Goal: Task Accomplishment & Management: Use online tool/utility

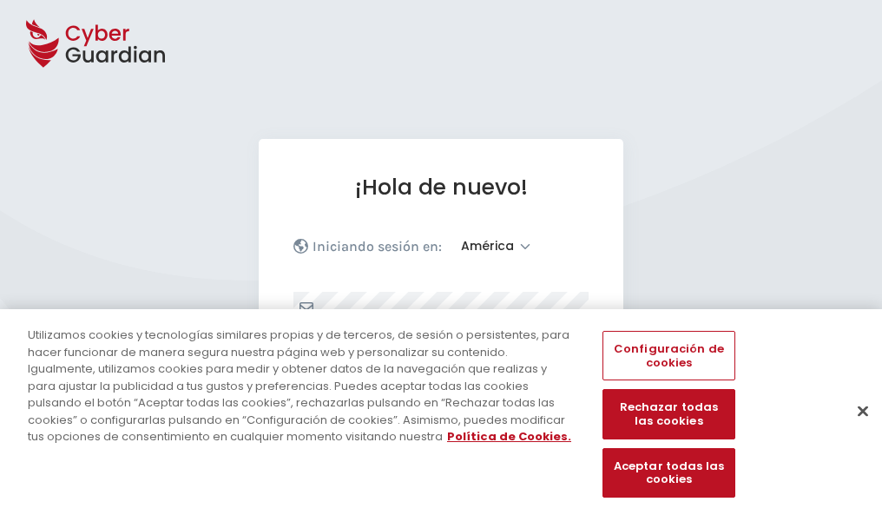
select select "América"
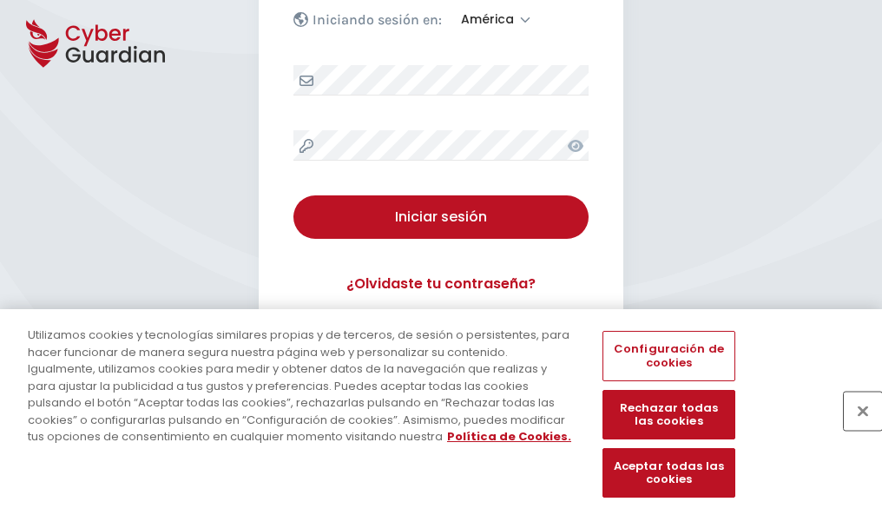
click at [855, 429] on button "Cerrar" at bounding box center [863, 411] width 38 height 38
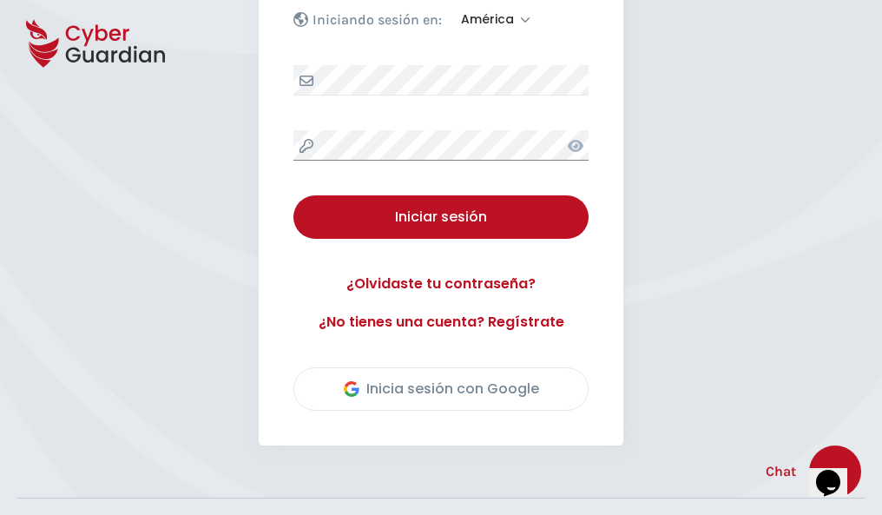
scroll to position [394, 0]
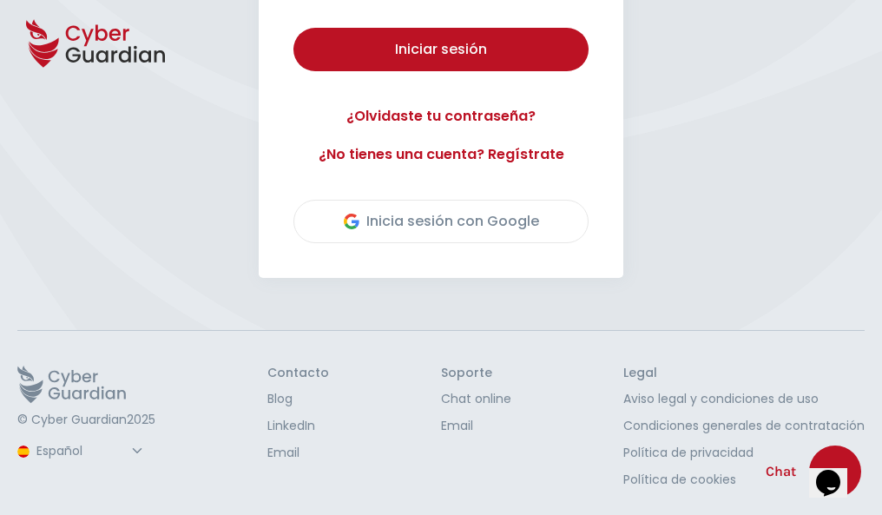
click at [294, 28] on button "Iniciar sesión" at bounding box center [441, 49] width 295 height 43
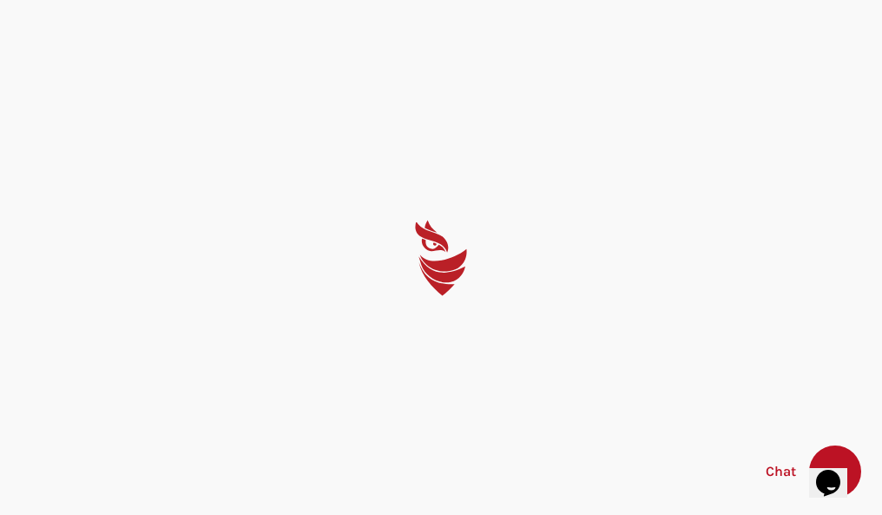
scroll to position [0, 0]
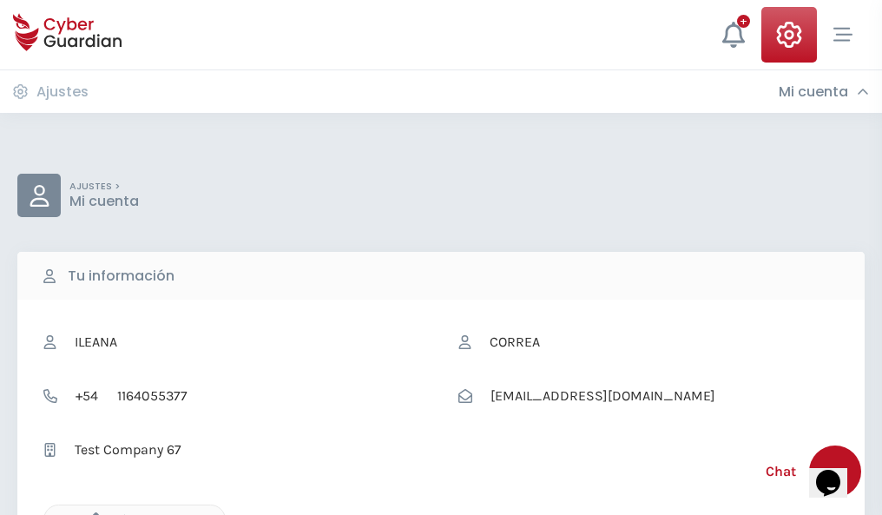
click at [91, 513] on icon "button" at bounding box center [91, 519] width 15 height 15
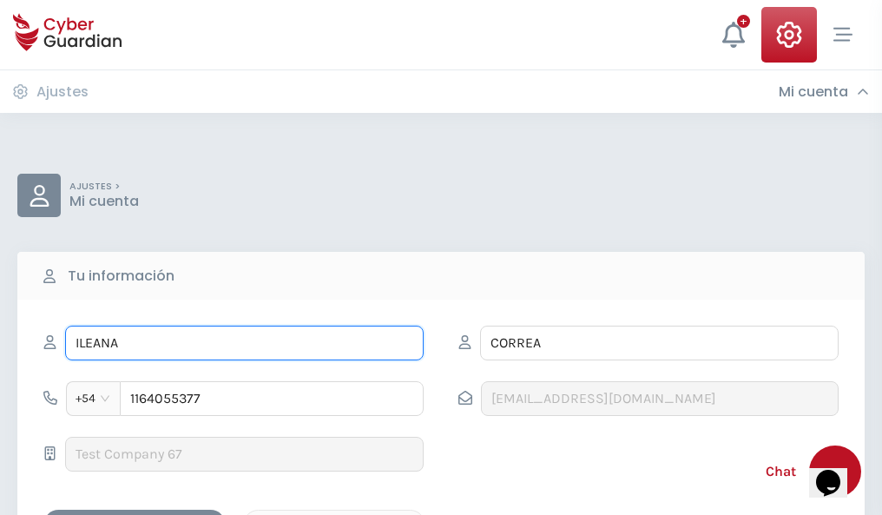
click at [244, 343] on input "ILEANA" at bounding box center [244, 343] width 359 height 35
type input "I"
type input "Amanda"
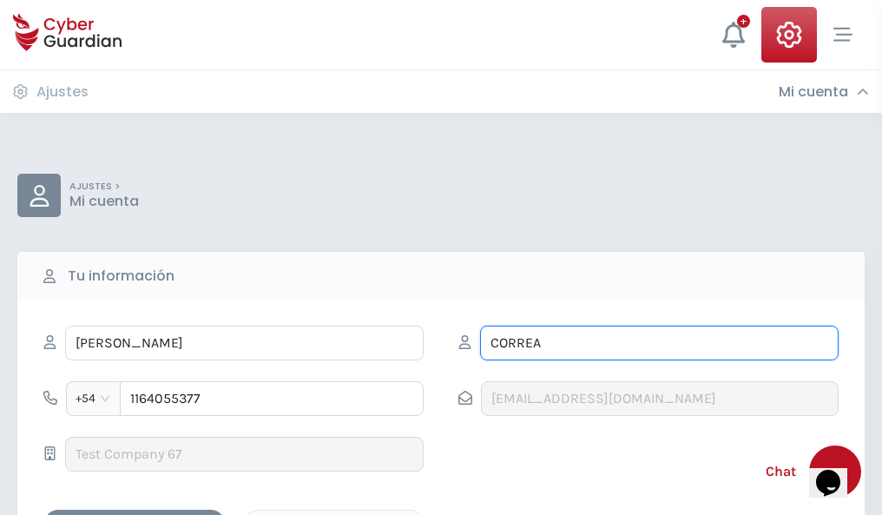
click at [659, 343] on input "CORREA" at bounding box center [659, 343] width 359 height 35
type input "C"
type input "Becerra"
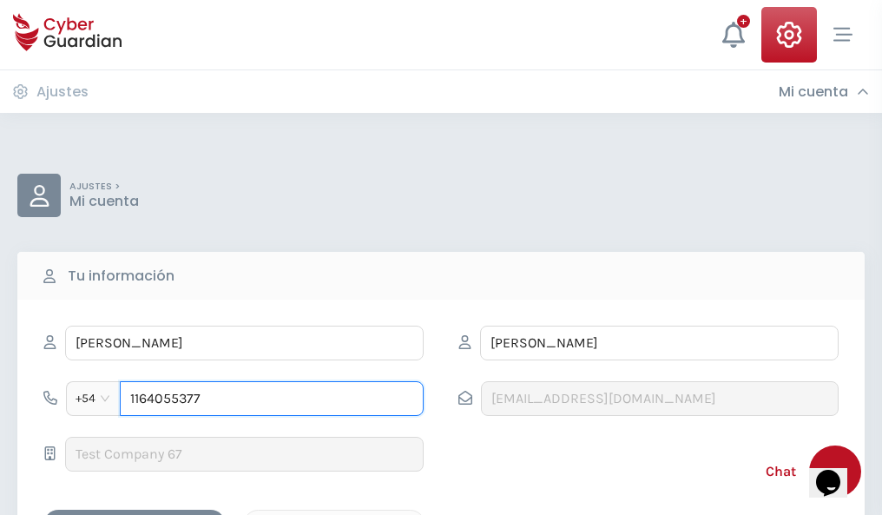
click at [272, 399] on input "1164055377" at bounding box center [272, 398] width 304 height 35
type input "1"
type input "4826366737"
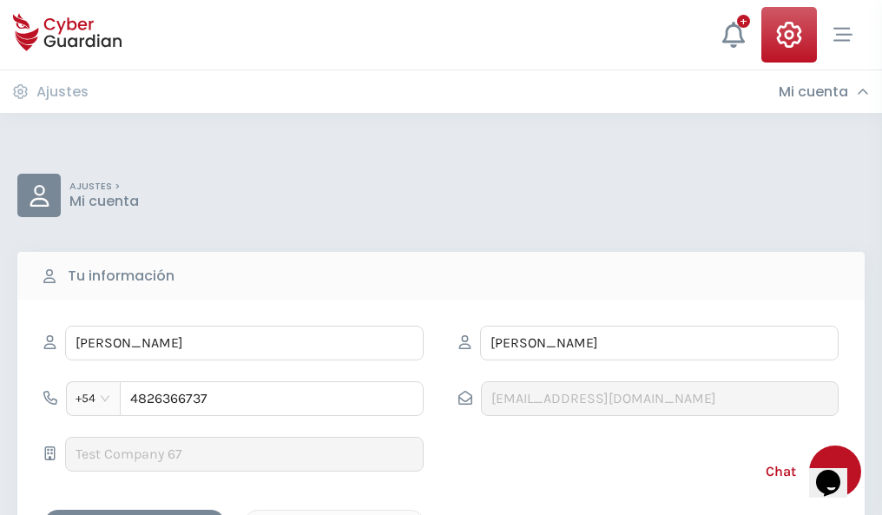
click at [334, 514] on div "Cancelar" at bounding box center [334, 525] width 155 height 22
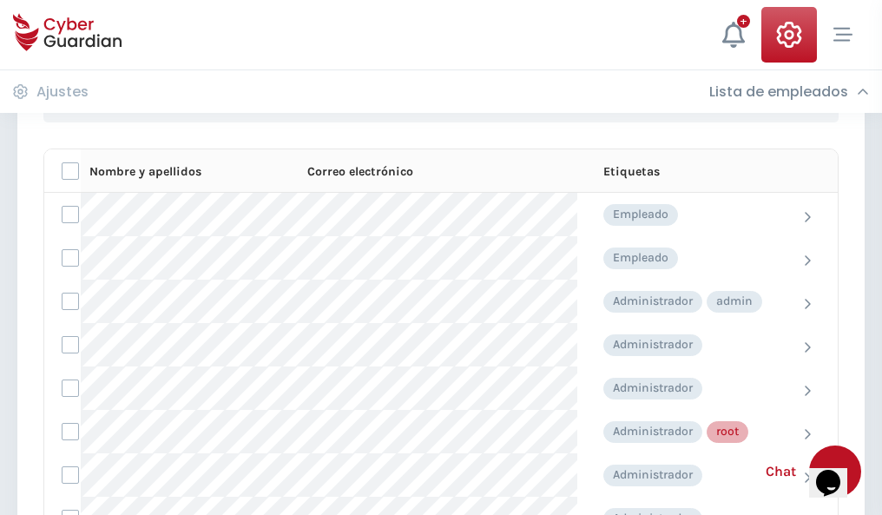
scroll to position [874, 0]
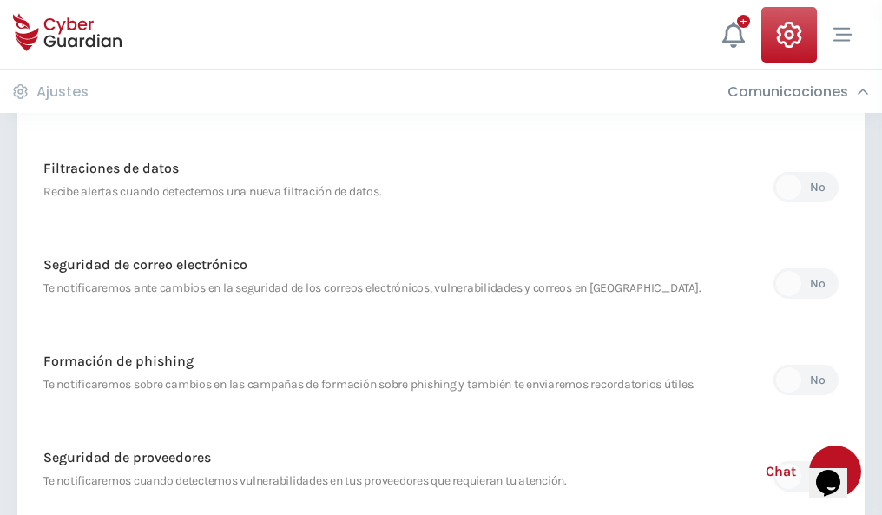
scroll to position [915, 0]
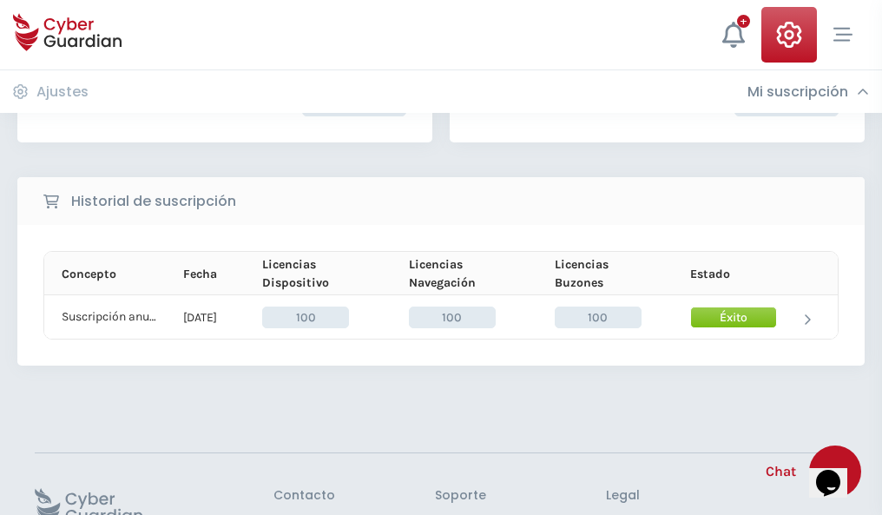
scroll to position [440, 0]
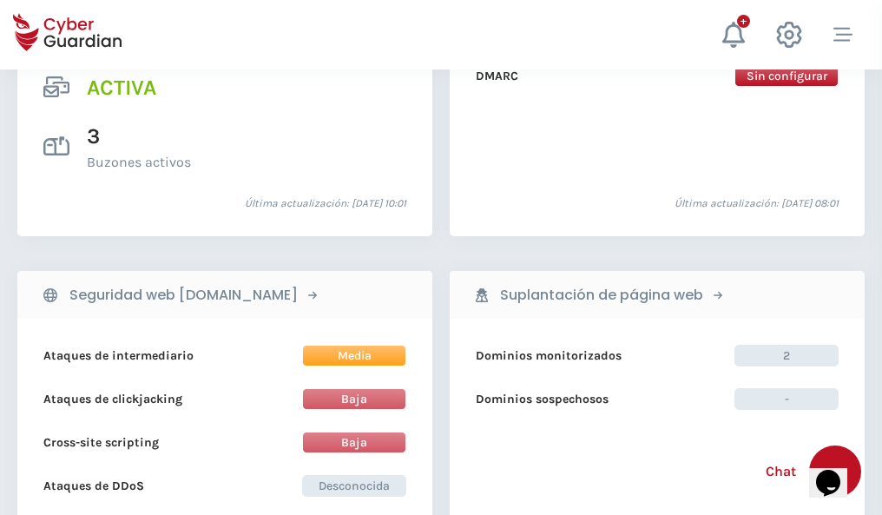
scroll to position [1765, 0]
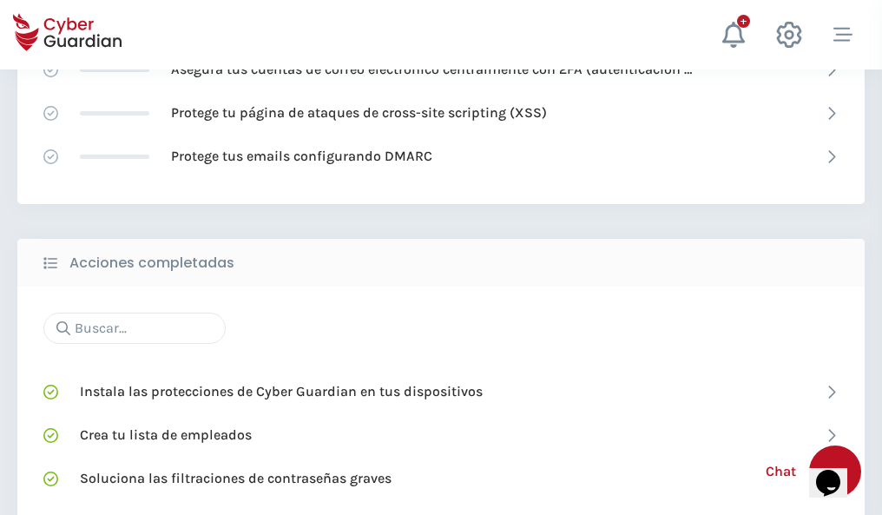
scroll to position [1157, 0]
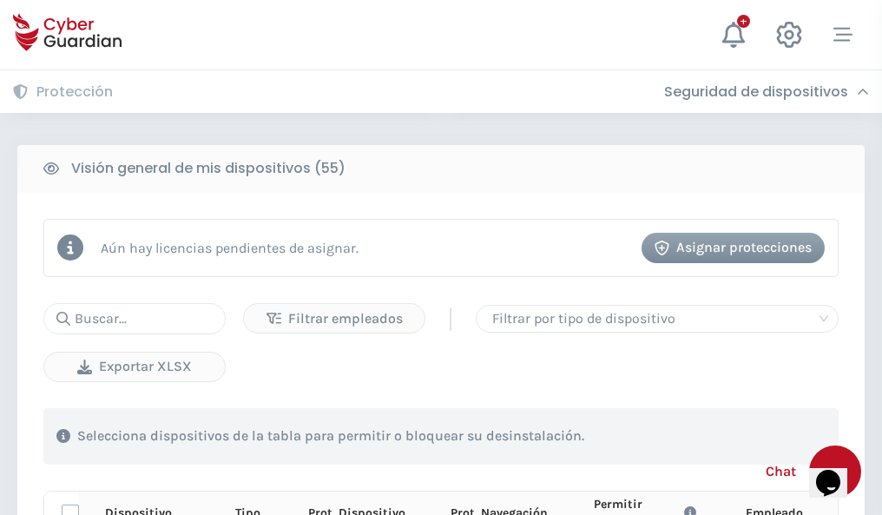
scroll to position [1535, 0]
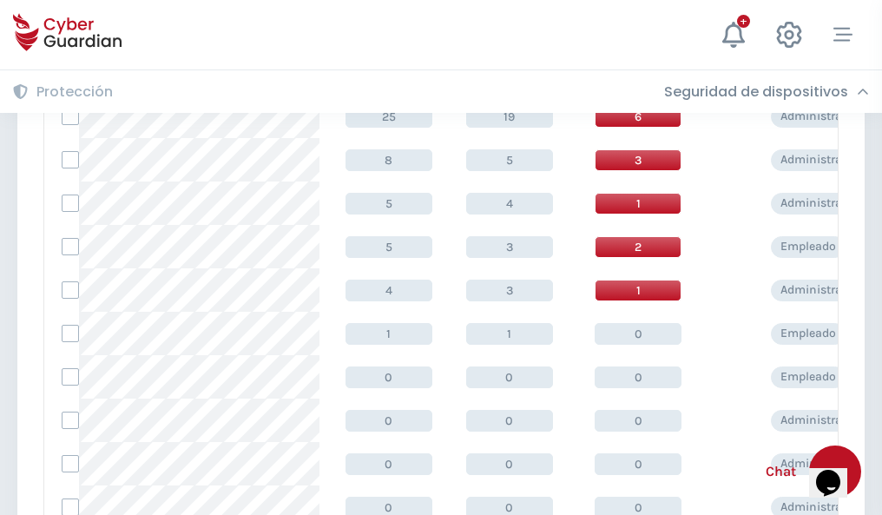
scroll to position [875, 0]
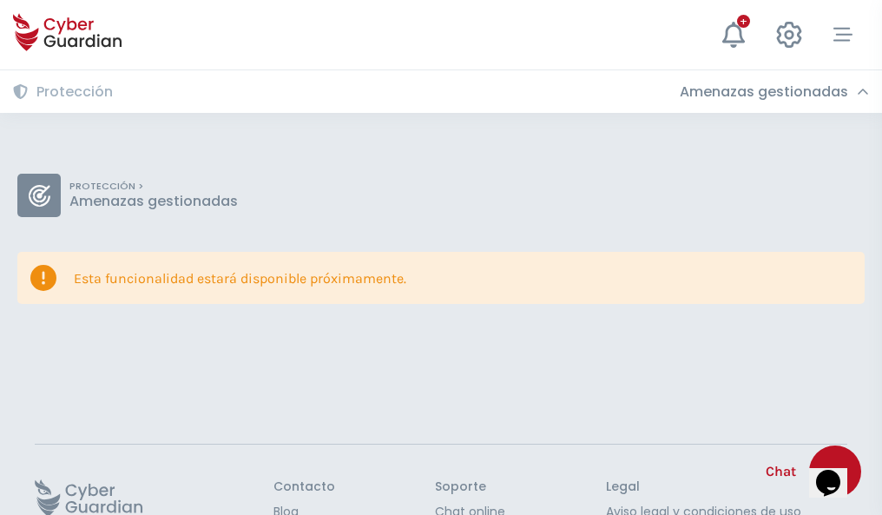
scroll to position [113, 0]
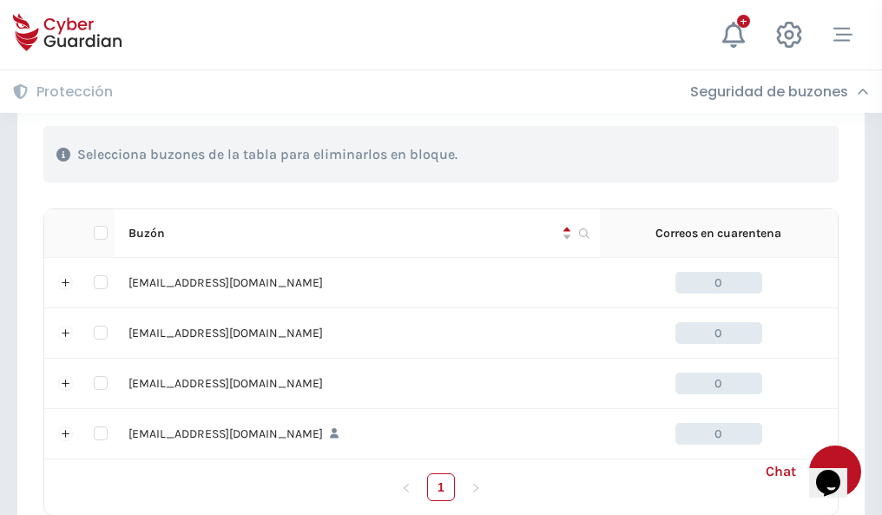
scroll to position [855, 0]
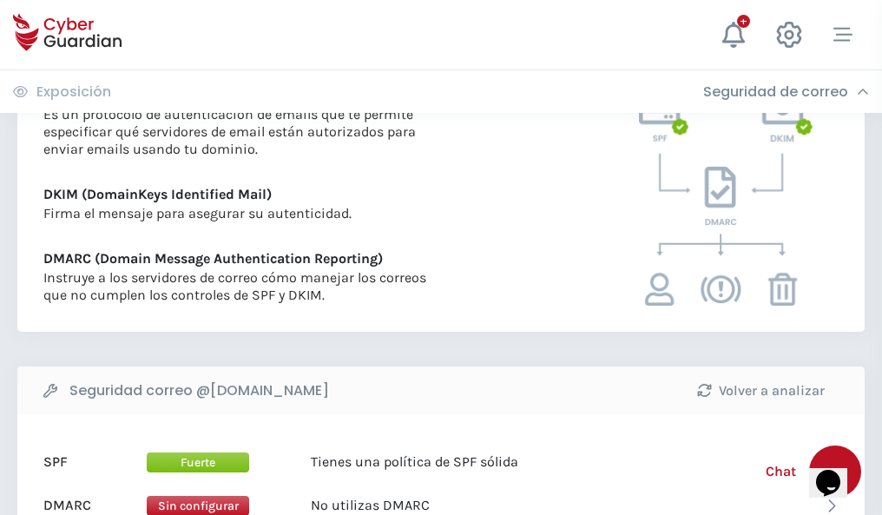
scroll to position [937, 0]
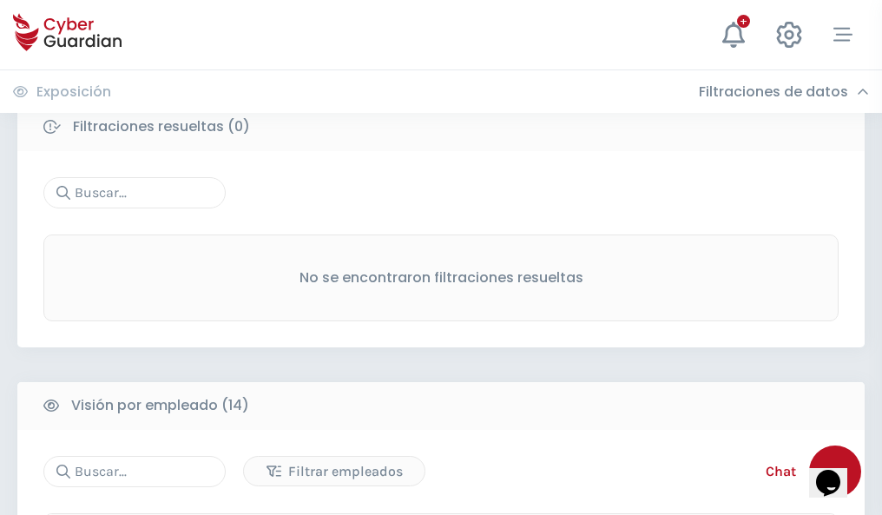
scroll to position [1569, 0]
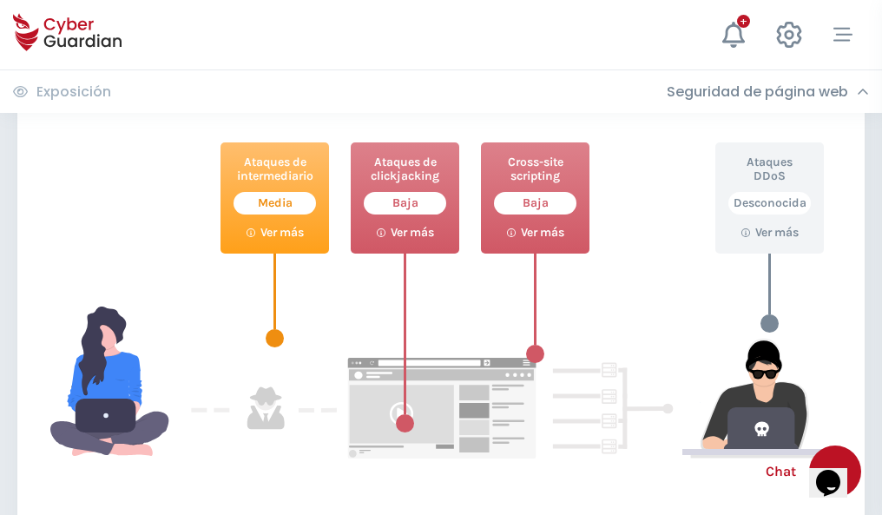
scroll to position [946, 0]
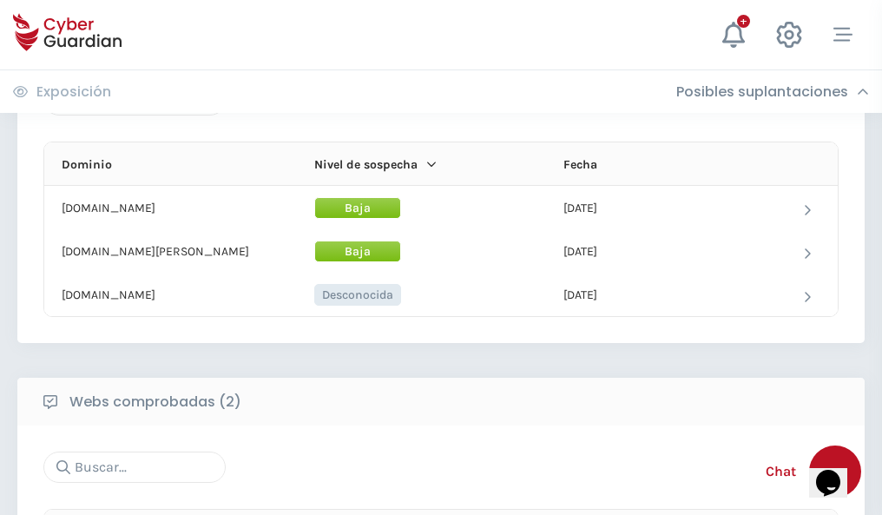
scroll to position [1042, 0]
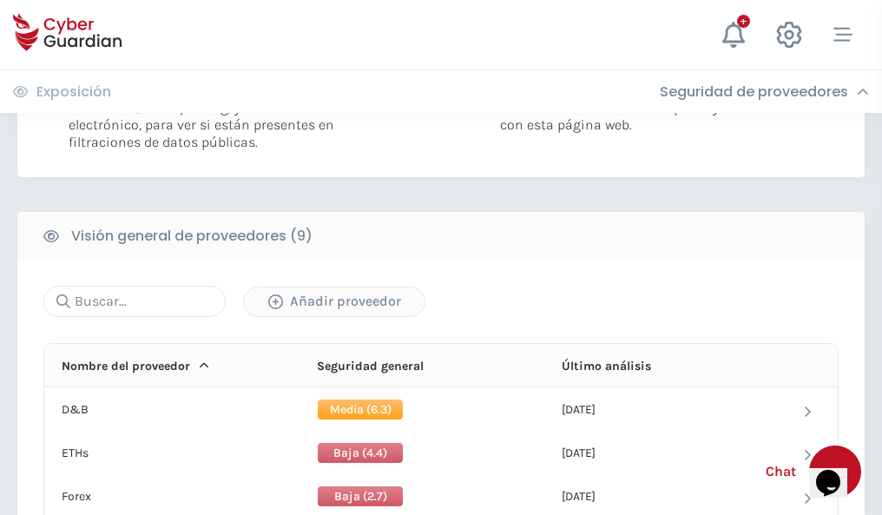
scroll to position [1250, 0]
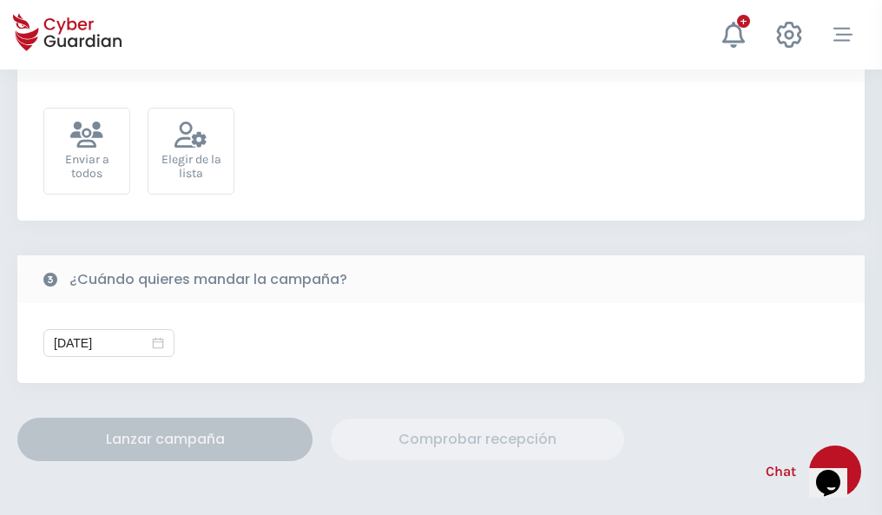
scroll to position [636, 0]
